Goal: Task Accomplishment & Management: Manage account settings

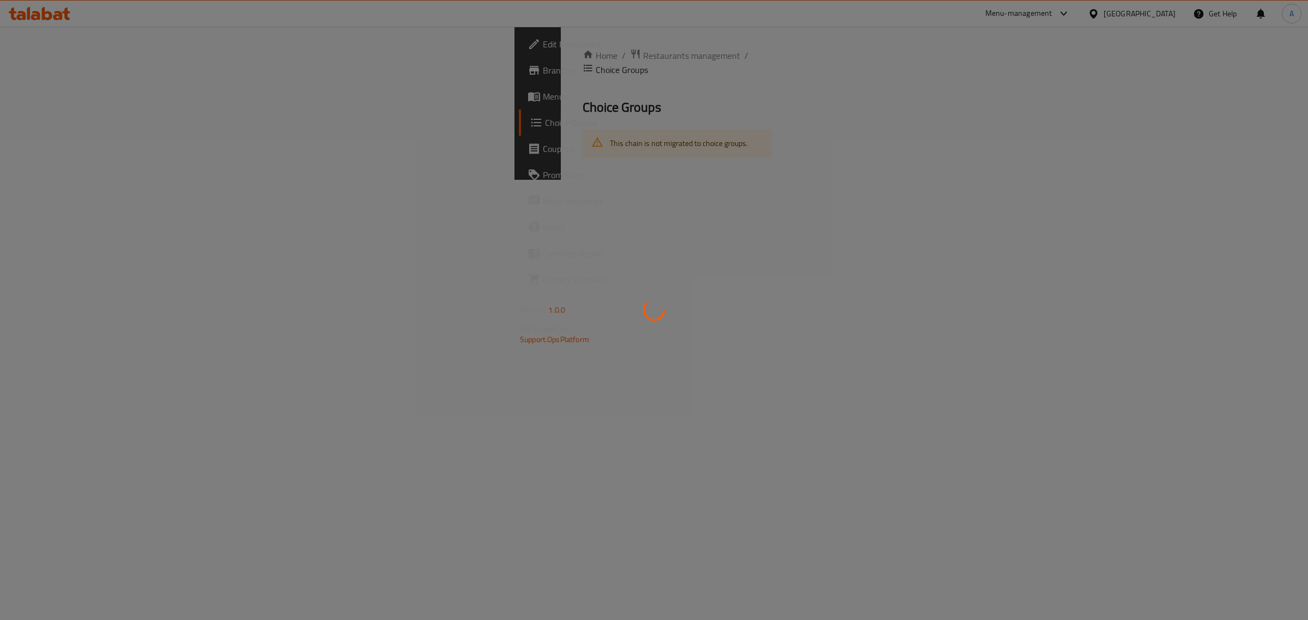
click at [377, 229] on div at bounding box center [654, 310] width 1308 height 620
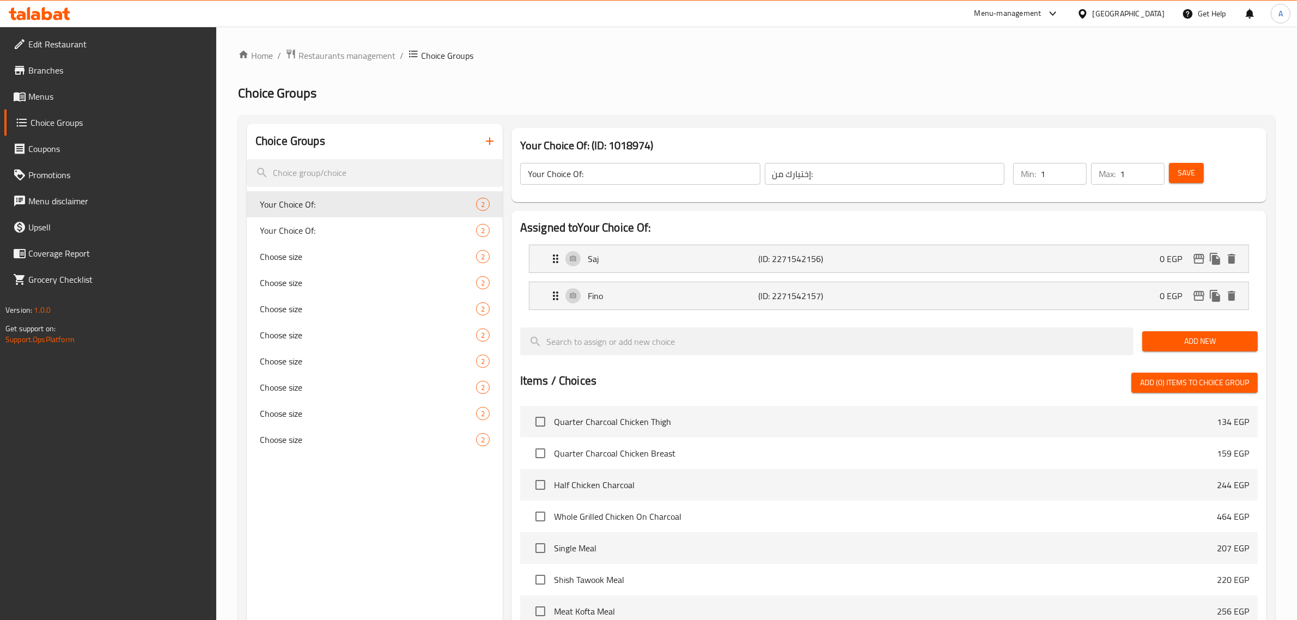
click at [66, 93] on span "Menus" at bounding box center [118, 96] width 180 height 13
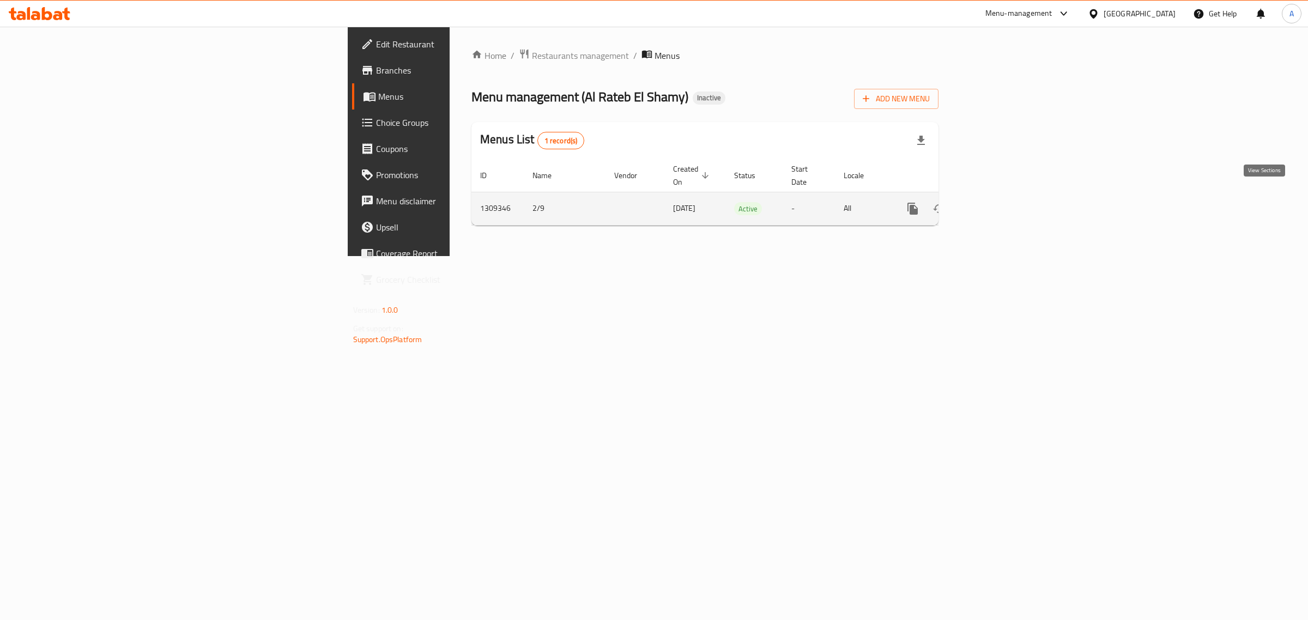
click at [998, 202] on icon "enhanced table" at bounding box center [990, 208] width 13 height 13
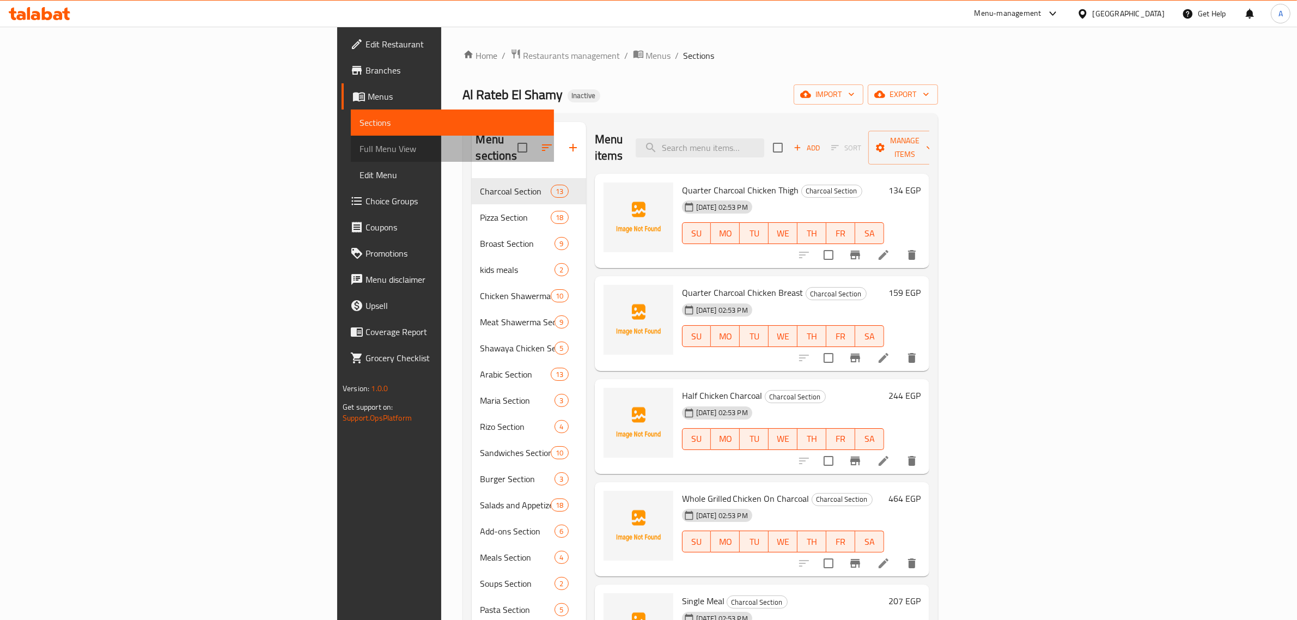
click at [360, 142] on span "Full Menu View" at bounding box center [453, 148] width 186 height 13
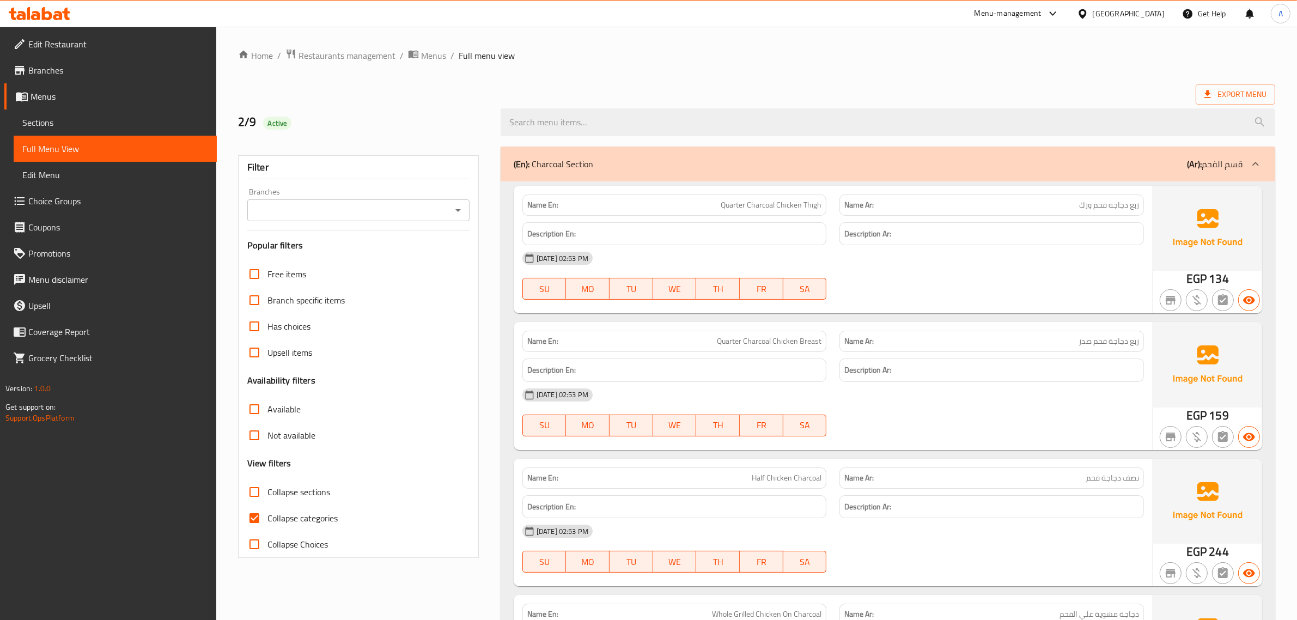
click at [277, 515] on span "Collapse categories" at bounding box center [303, 518] width 70 height 13
click at [268, 515] on input "Collapse categories" at bounding box center [254, 518] width 26 height 26
checkbox input "false"
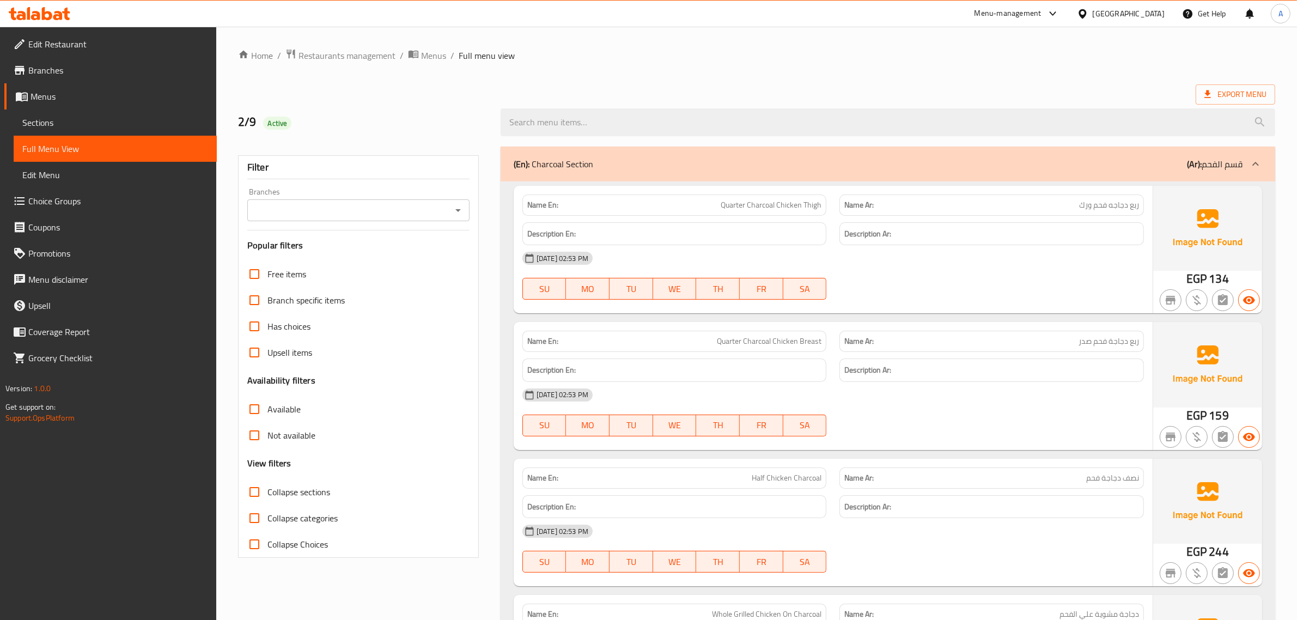
scroll to position [5283, 0]
